Goal: Information Seeking & Learning: Compare options

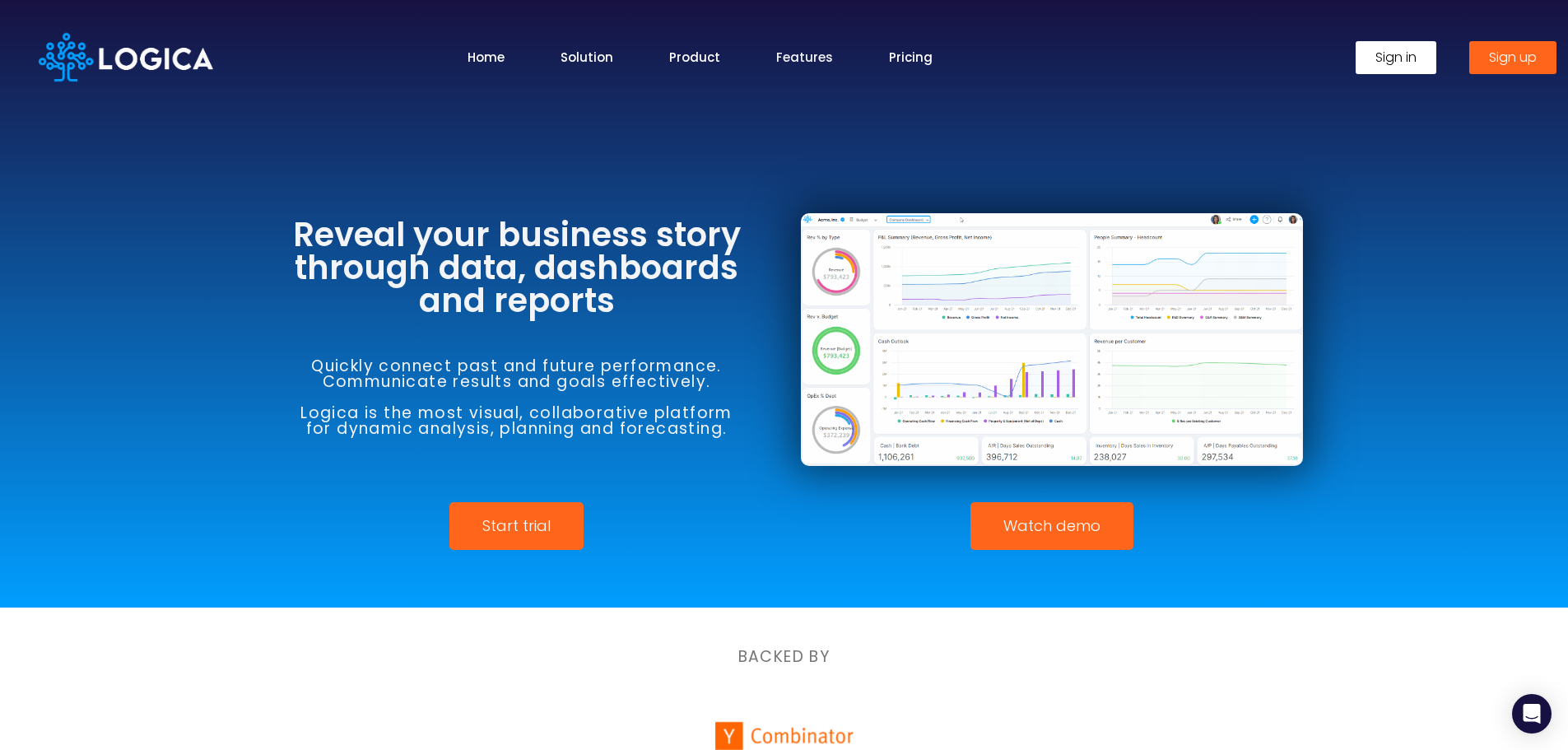
click at [801, 54] on link "Features" at bounding box center [804, 57] width 57 height 19
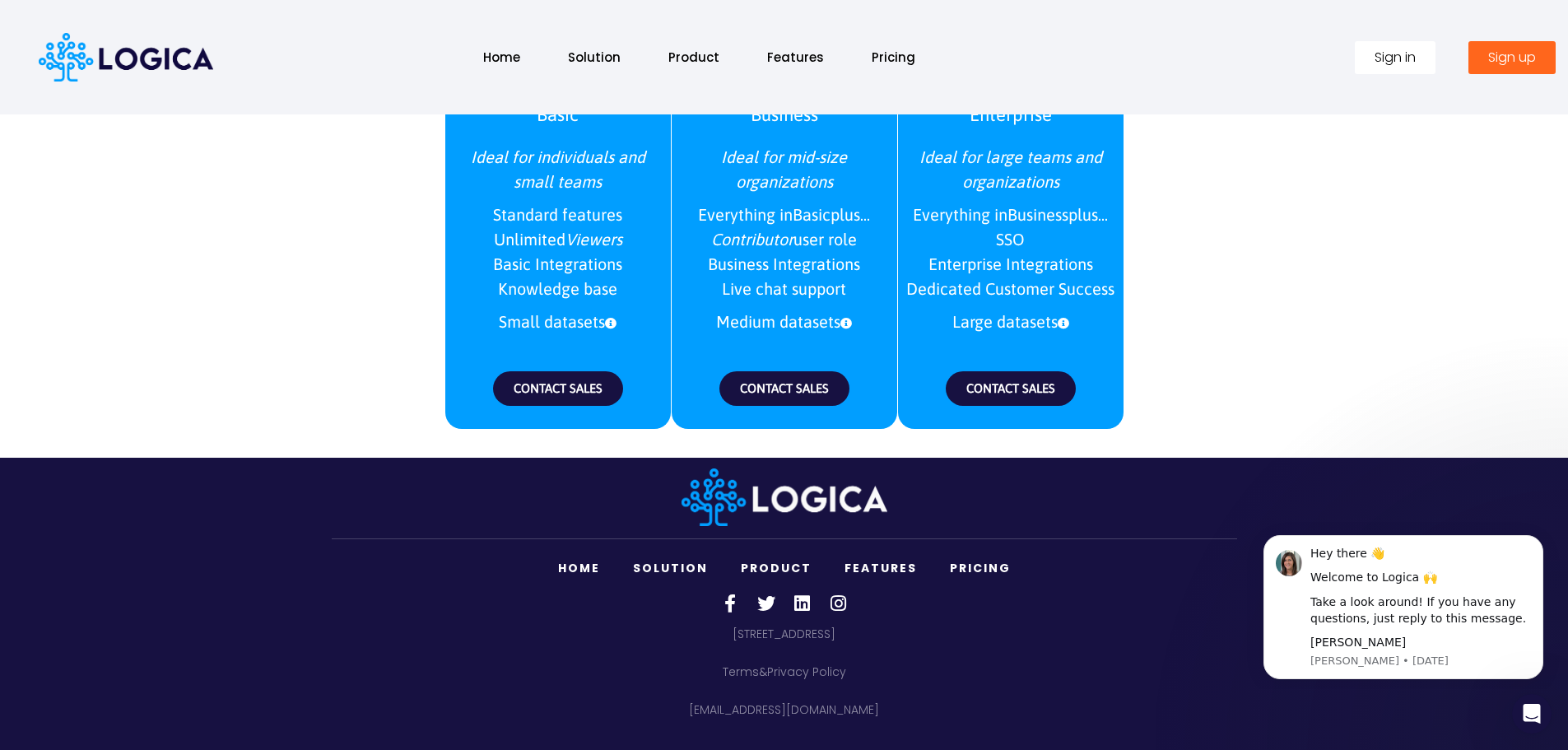
scroll to position [2027, 0]
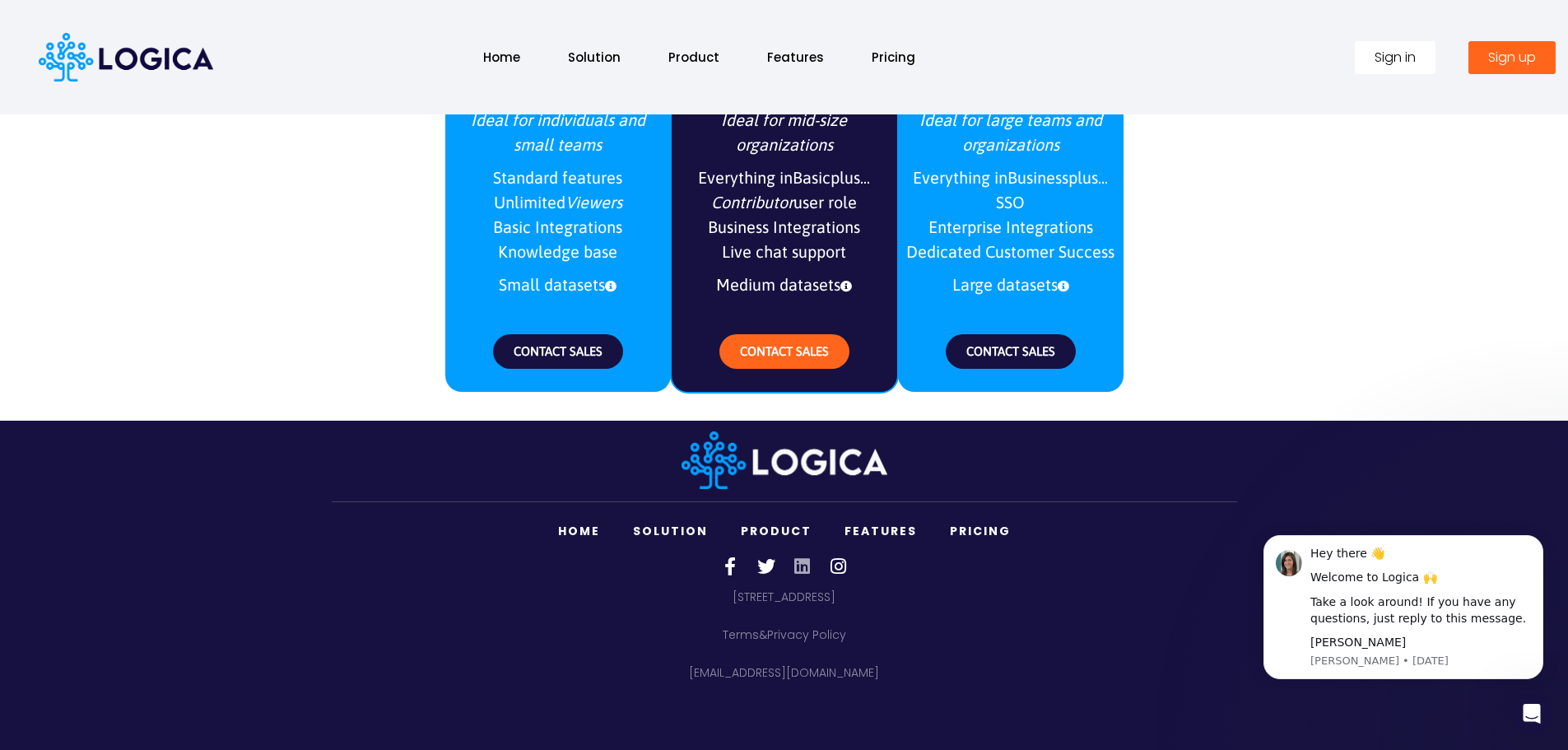
click at [801, 567] on icon at bounding box center [802, 566] width 18 height 18
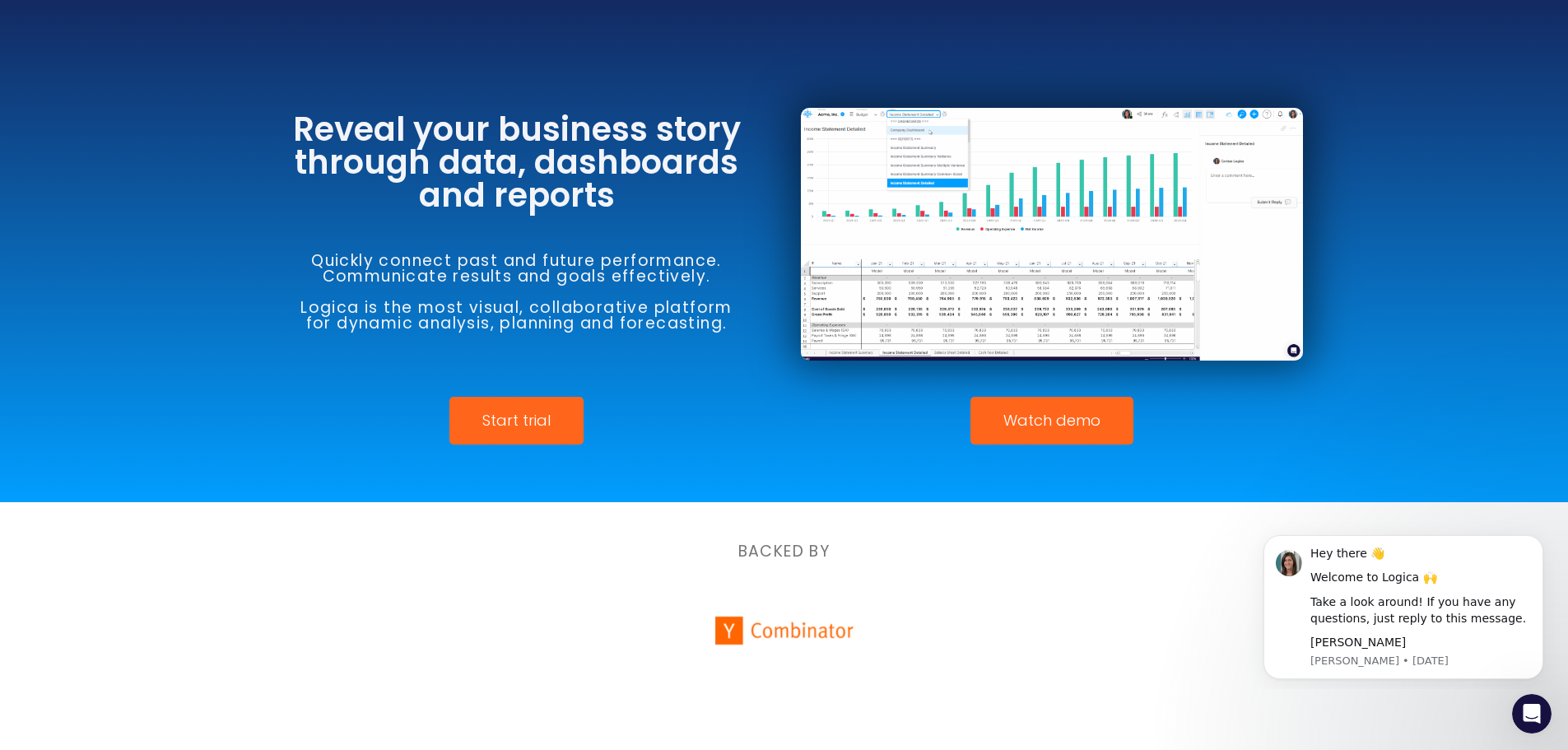
scroll to position [0, 0]
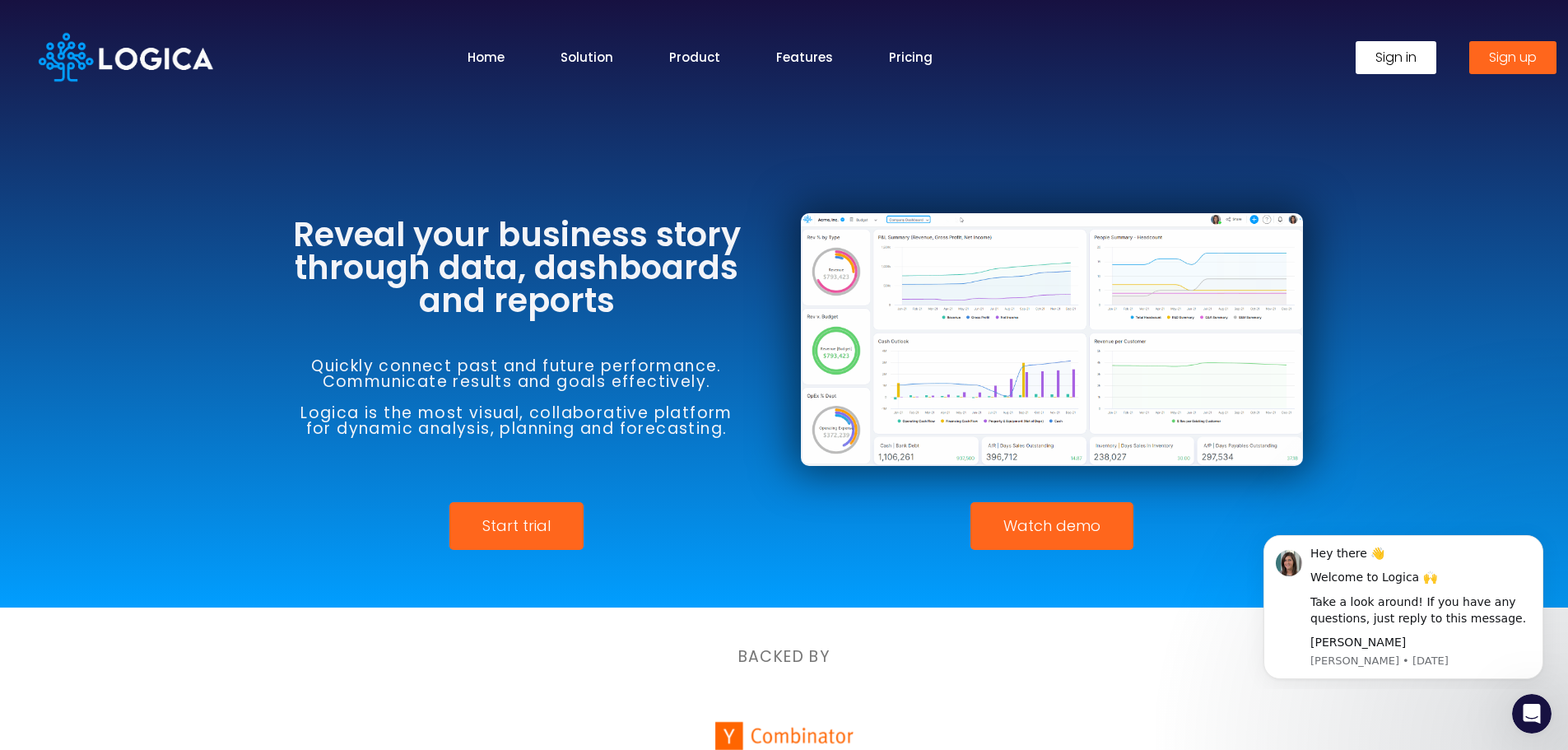
drag, startPoint x: 805, startPoint y: 54, endPoint x: 848, endPoint y: 52, distance: 43.0
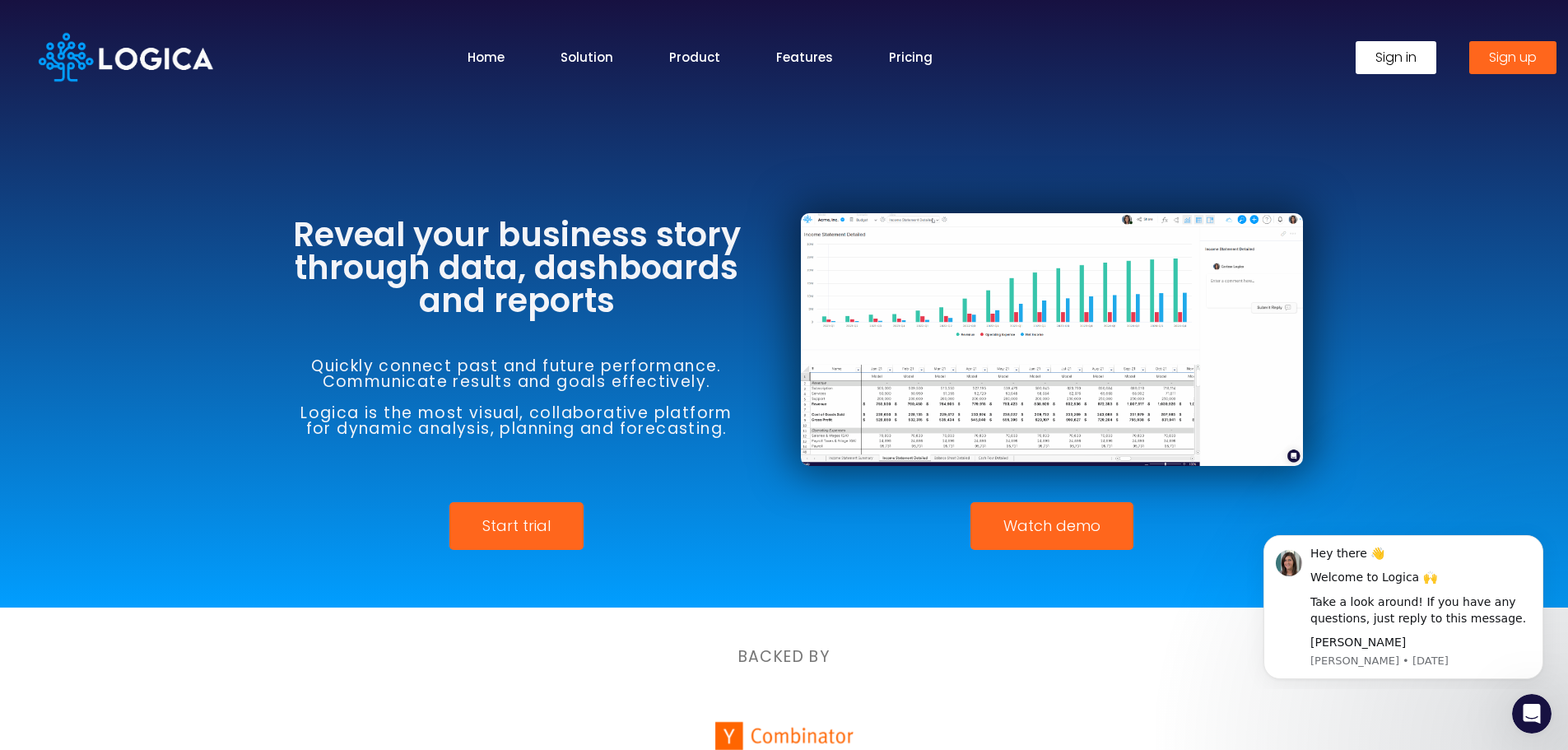
click at [805, 54] on link "Features" at bounding box center [804, 57] width 57 height 19
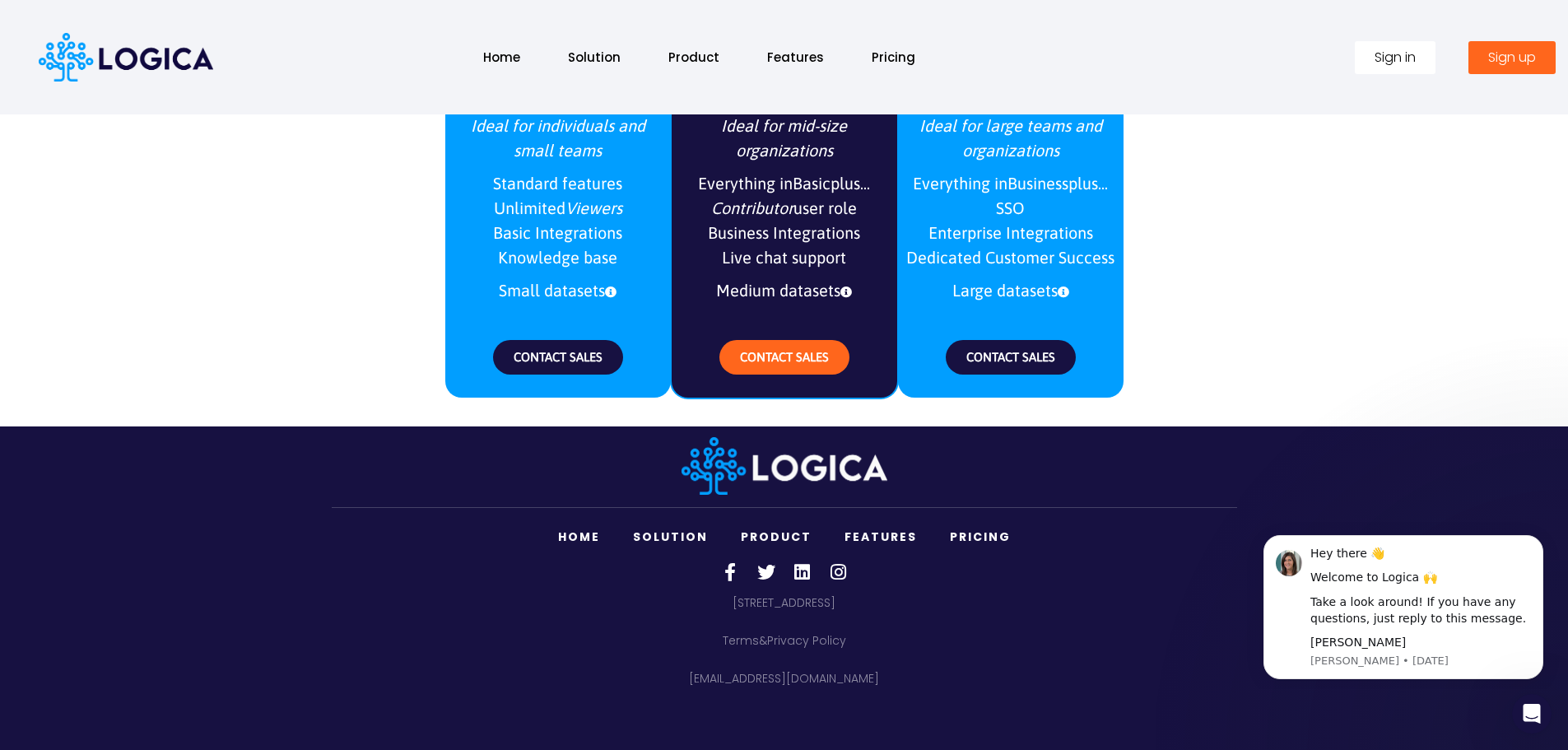
scroll to position [1829, 0]
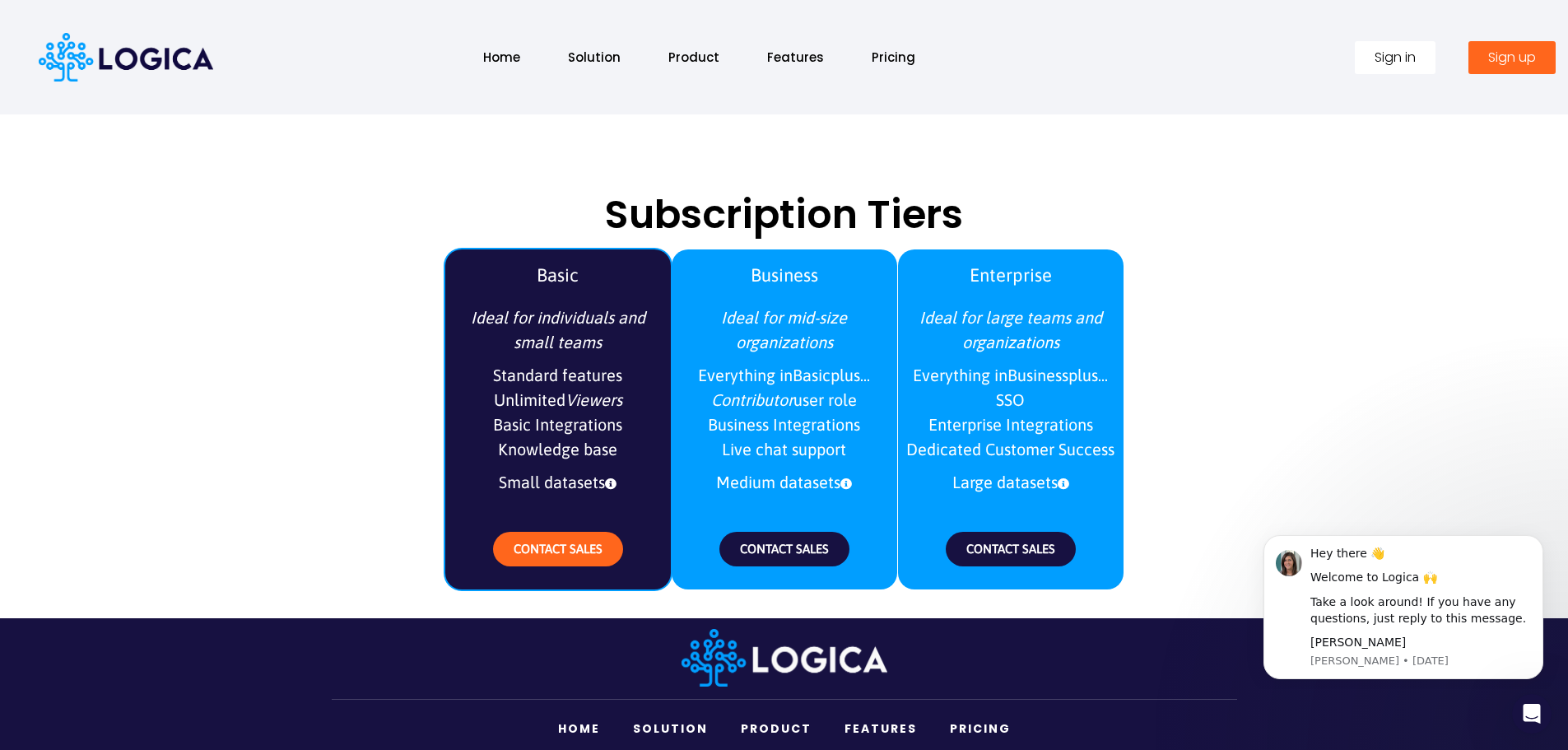
click at [582, 415] on span "Standard features Unlimited Viewers Basic Integrations Knowledge base" at bounding box center [557, 413] width 209 height 107
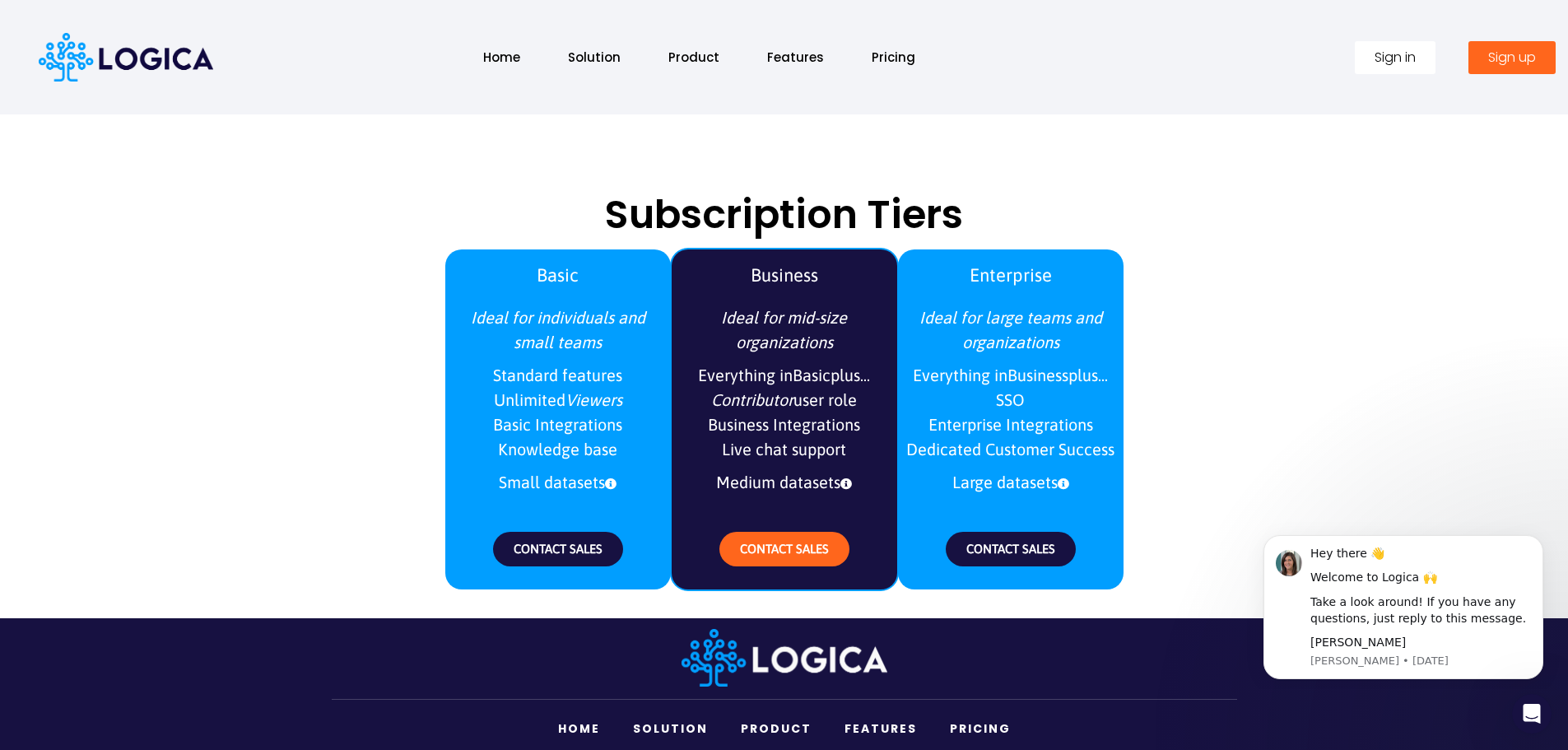
click at [781, 410] on span "Everything in Basic plus... Contributor user role Business Integrations Live ch…" at bounding box center [784, 413] width 209 height 107
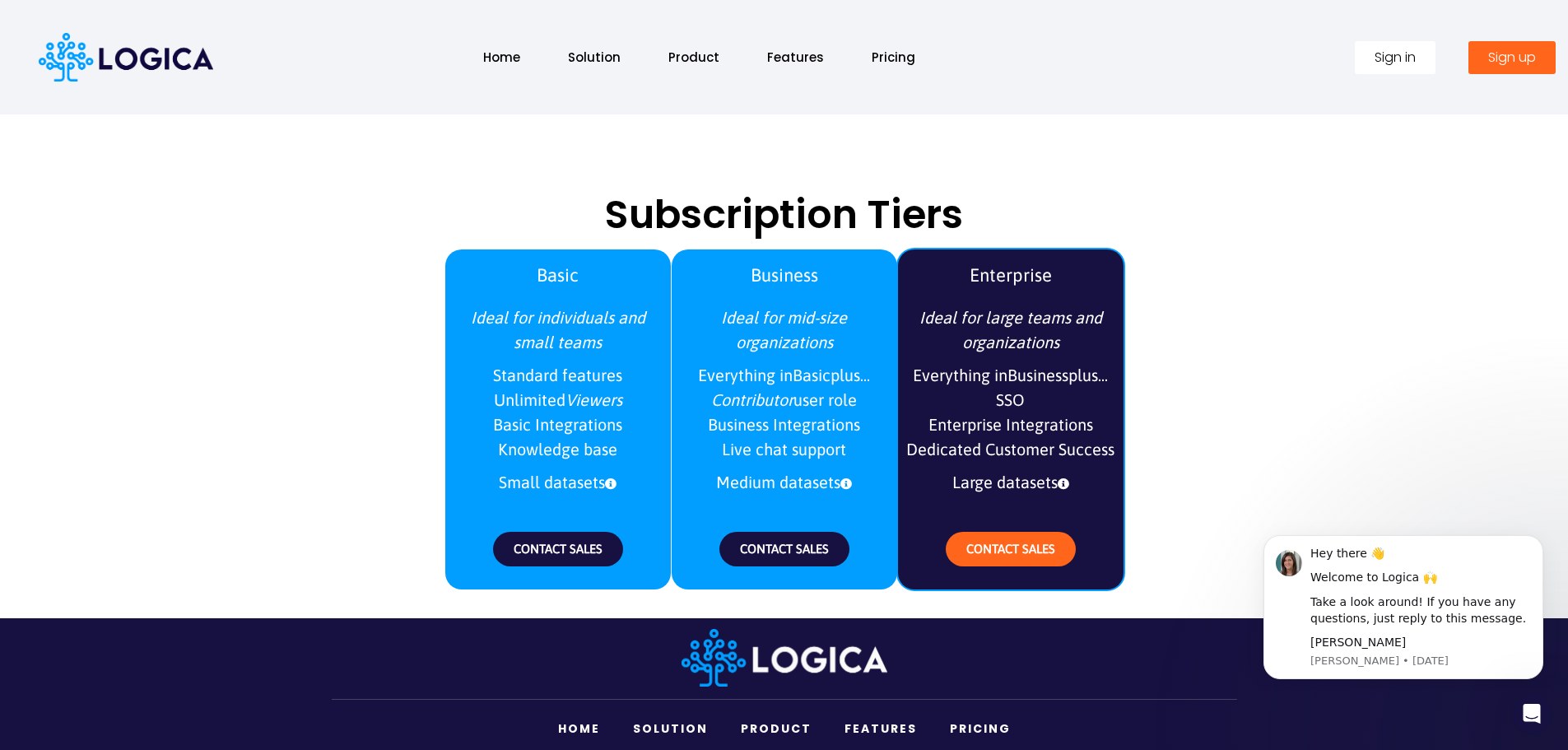
click at [1059, 425] on span "Everything in Business plus... SSO Enterprise Integrations Dedicated Customer S…" at bounding box center [1011, 413] width 209 height 107
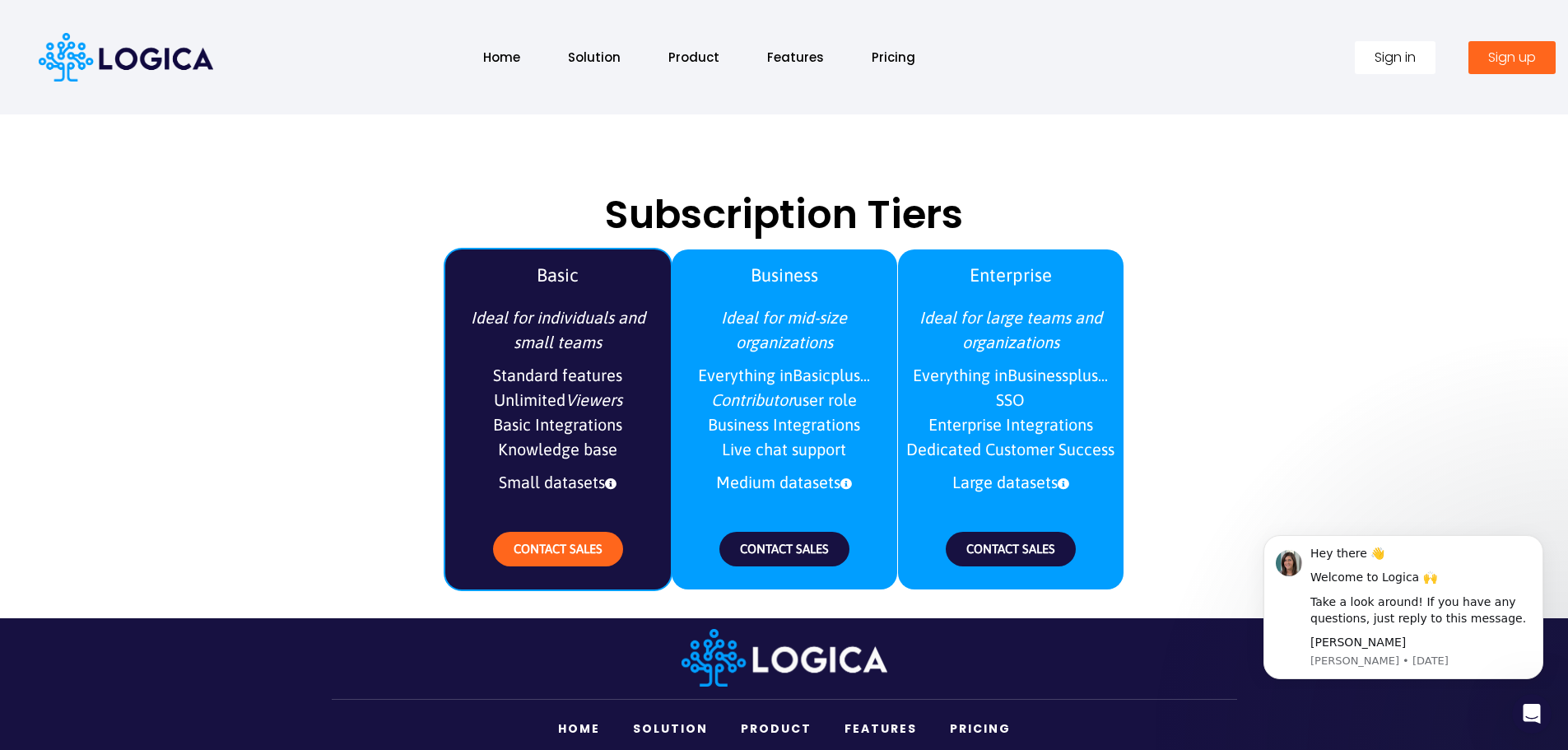
scroll to position [2027, 0]
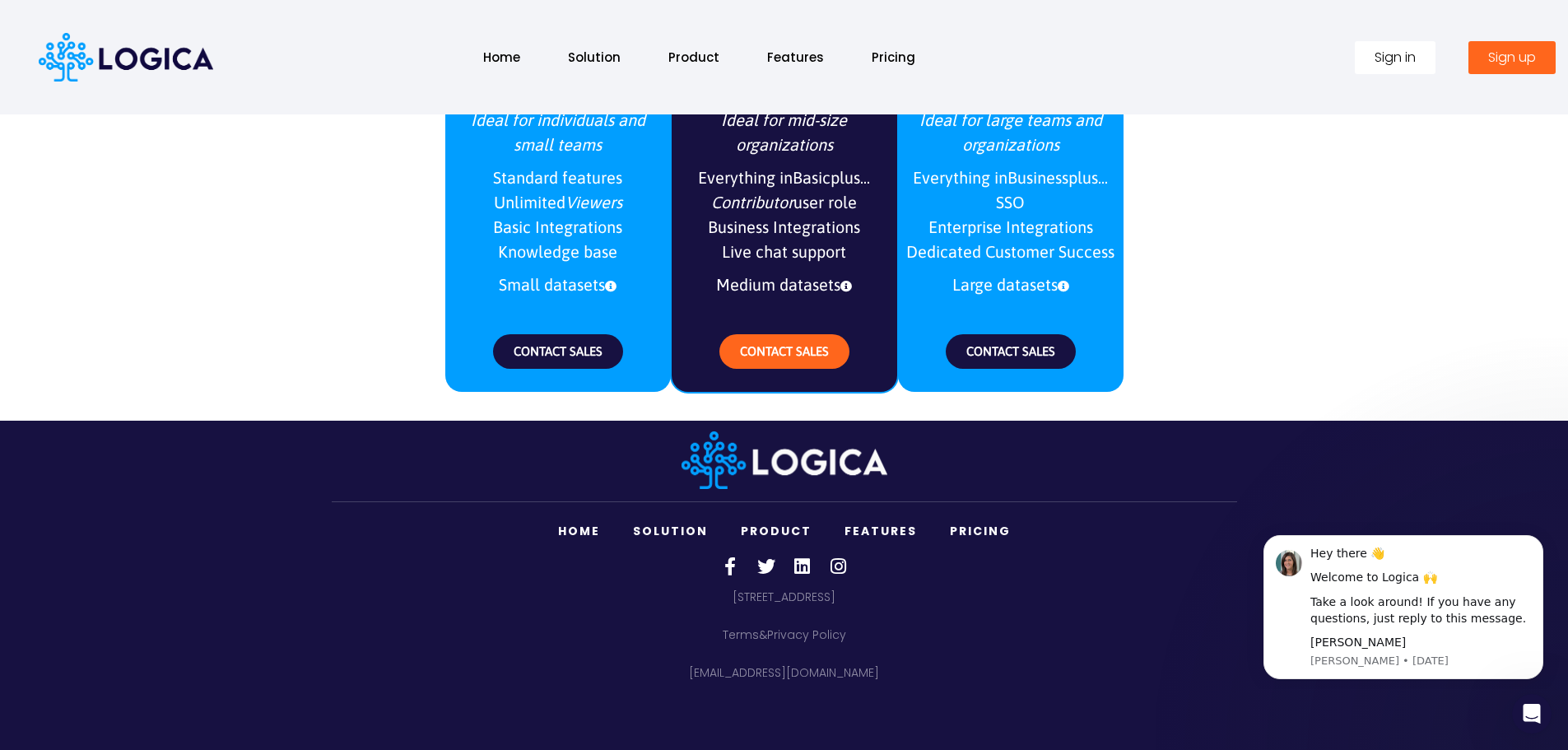
click at [897, 534] on link "Features" at bounding box center [881, 531] width 105 height 34
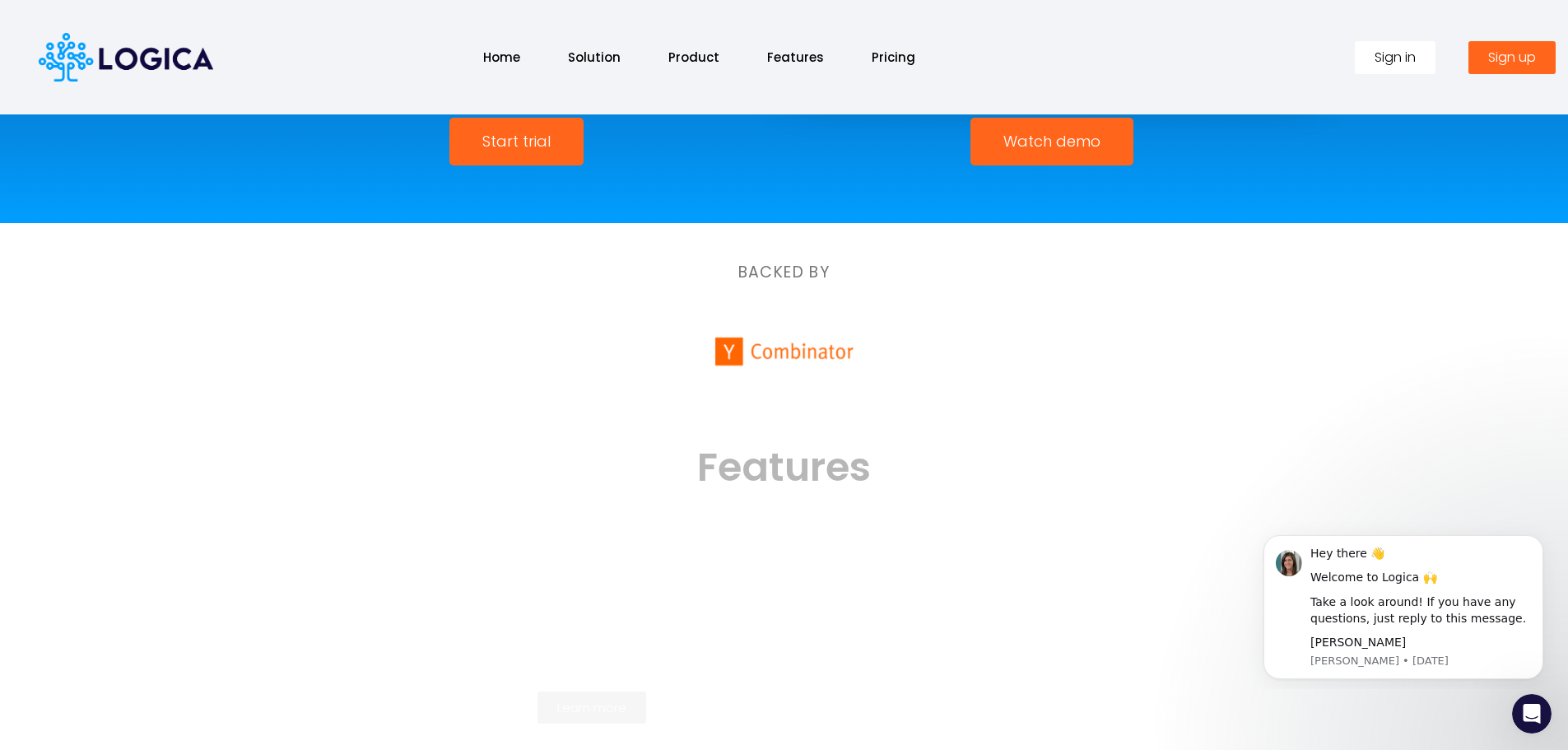
scroll to position [0, 0]
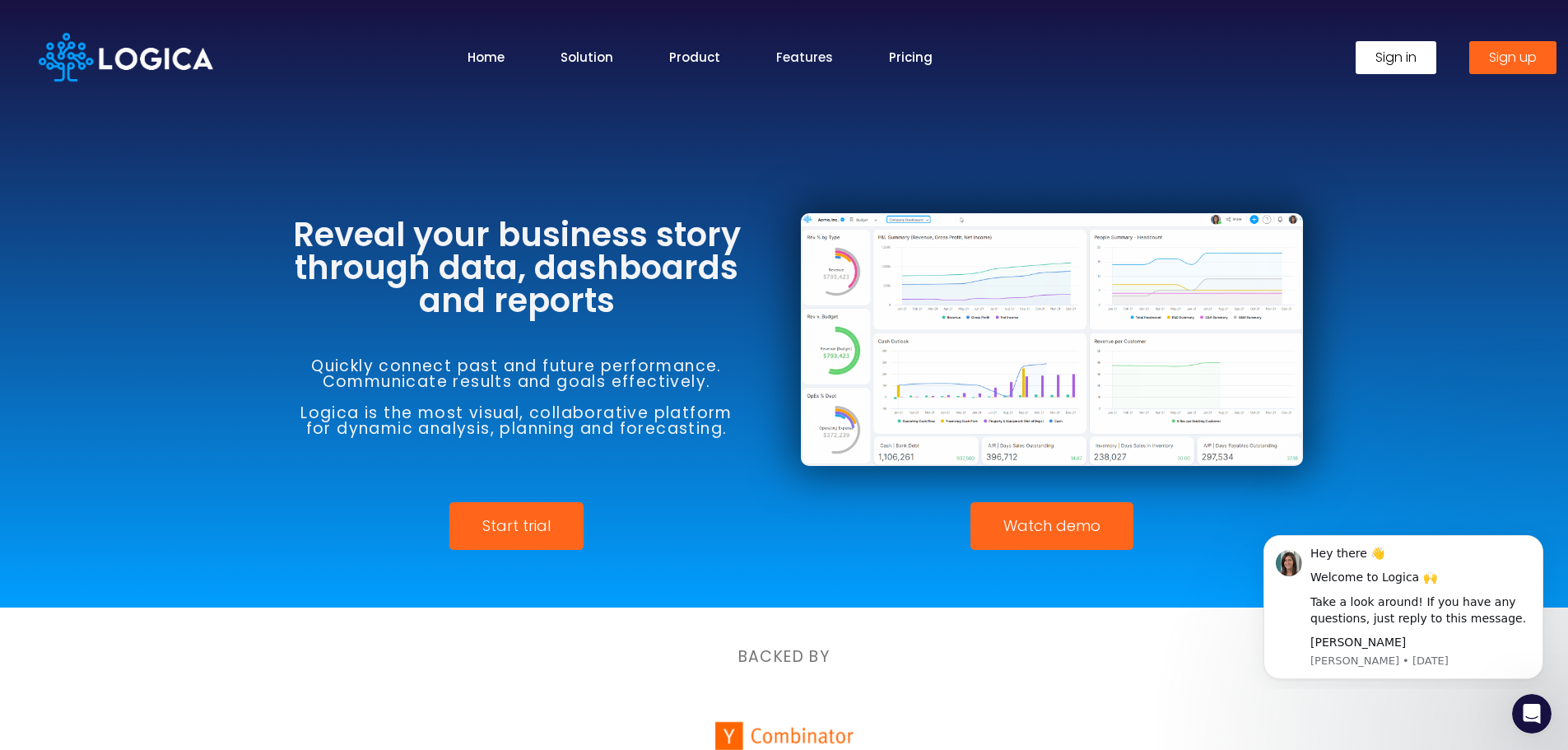
click at [787, 50] on link "Features" at bounding box center [804, 57] width 57 height 19
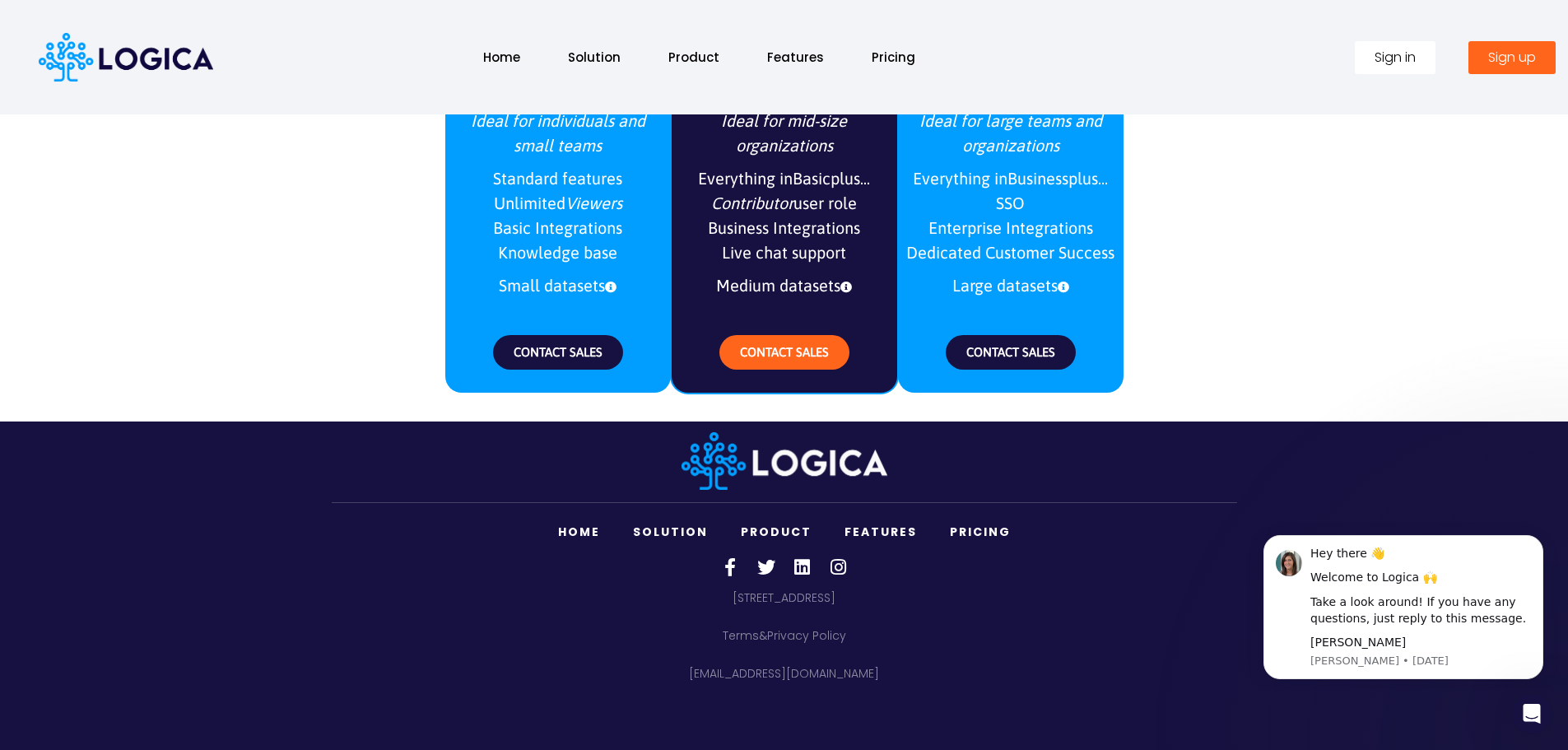
scroll to position [2027, 0]
